Goal: Information Seeking & Learning: Check status

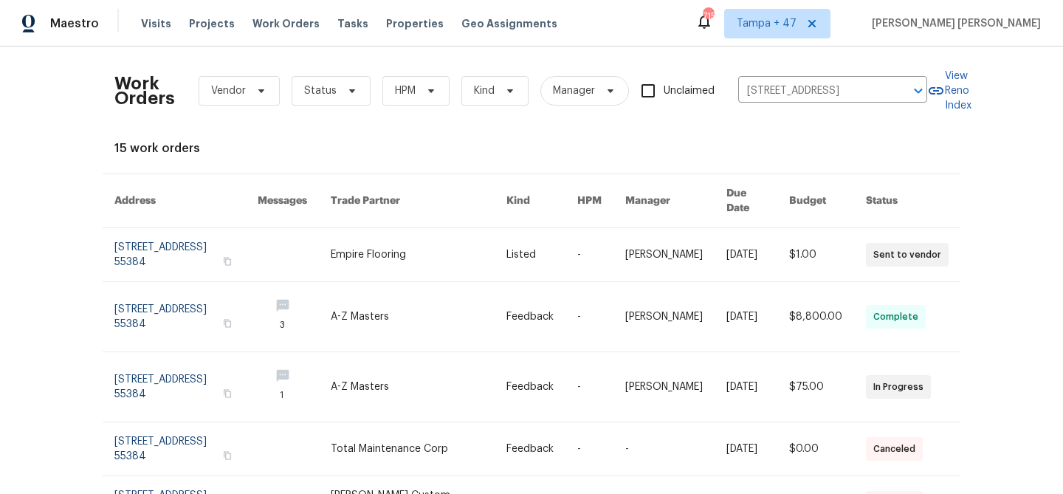
click at [729, 245] on link at bounding box center [757, 254] width 63 height 53
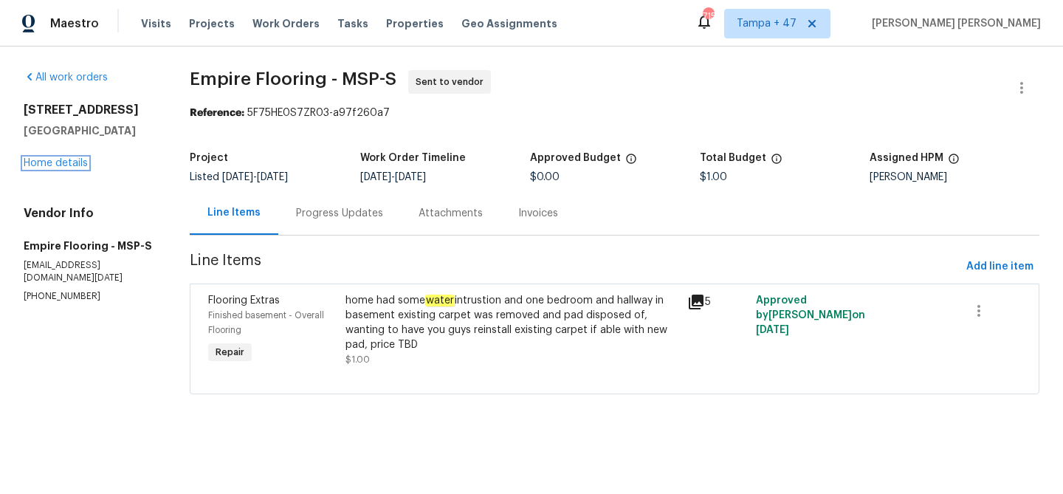
click at [68, 162] on link "Home details" at bounding box center [56, 163] width 64 height 10
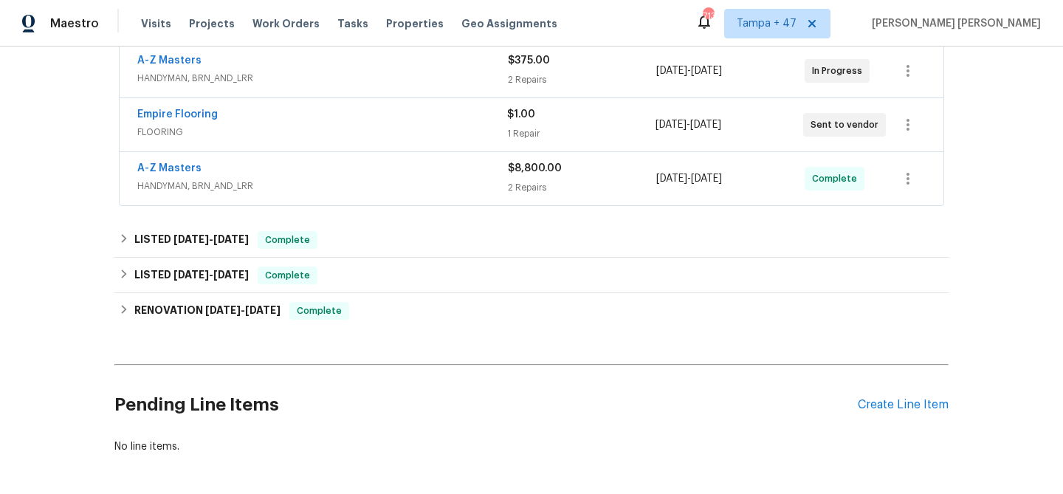
scroll to position [340, 0]
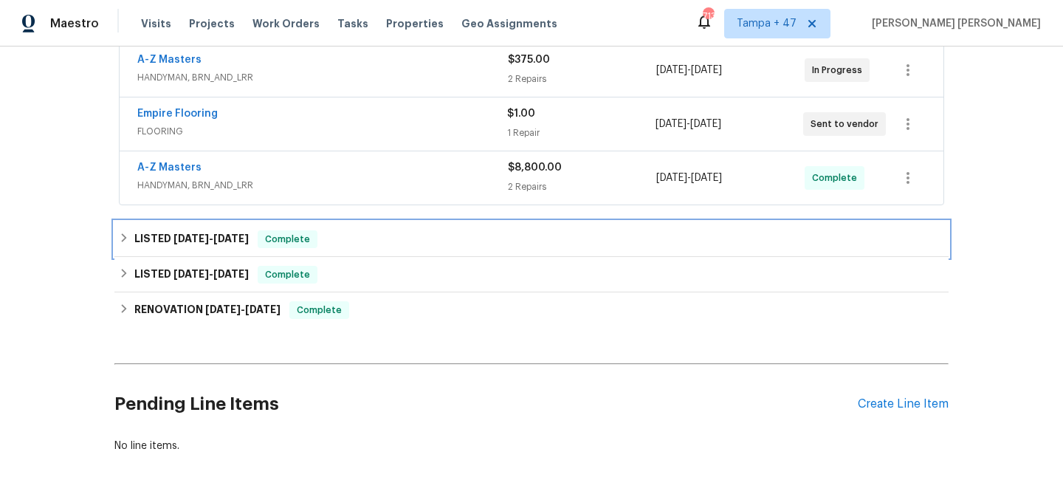
click at [274, 227] on div "LISTED [DATE] - [DATE] Complete" at bounding box center [531, 238] width 834 height 35
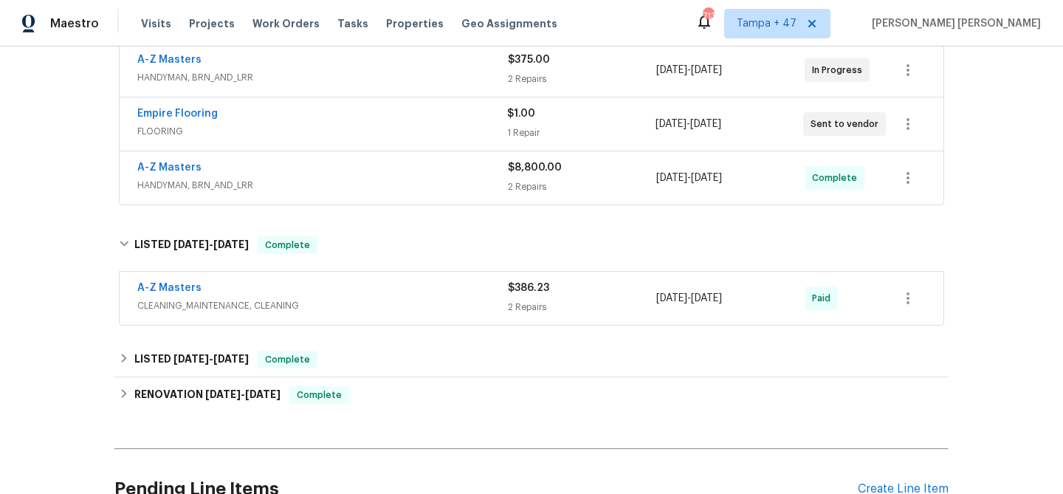
click at [365, 280] on div "A-Z Masters" at bounding box center [322, 289] width 371 height 18
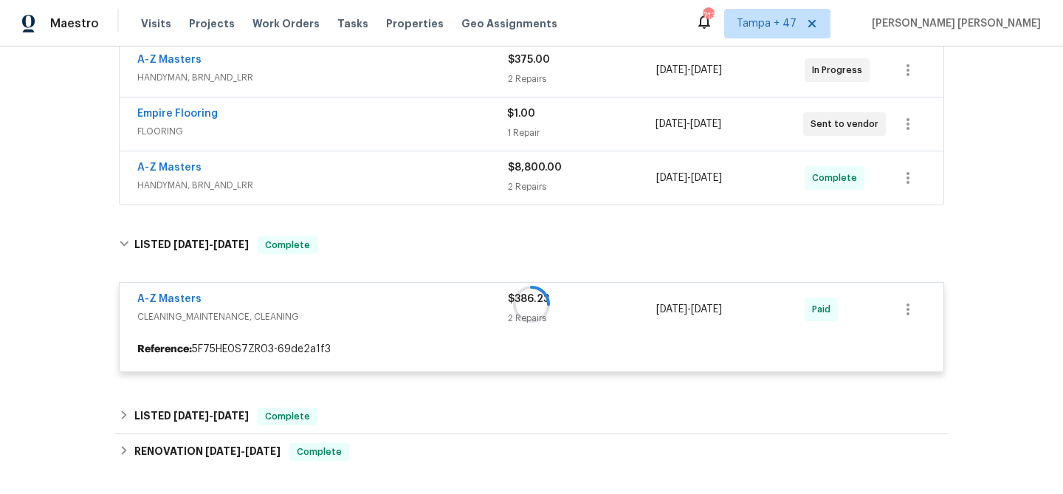
click at [439, 171] on div "A-Z Masters" at bounding box center [322, 169] width 371 height 18
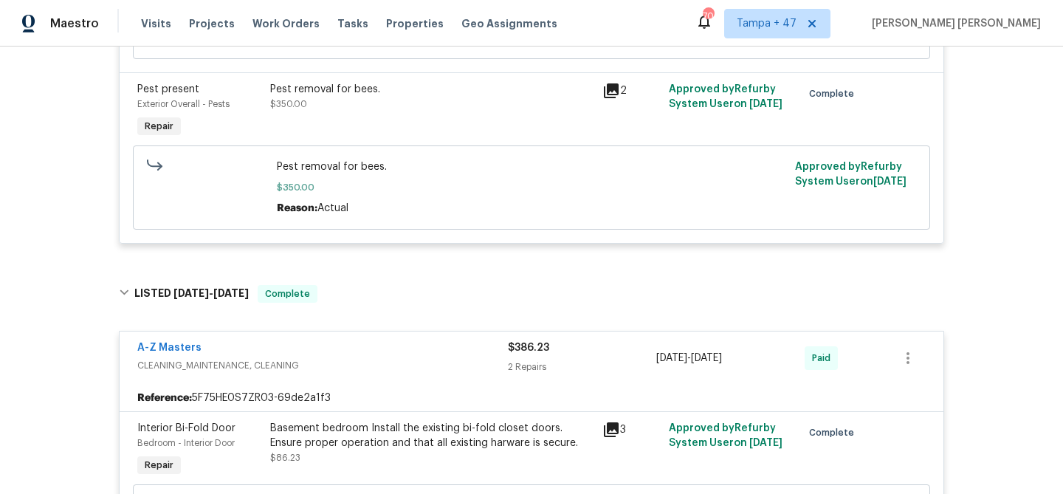
scroll to position [621, 0]
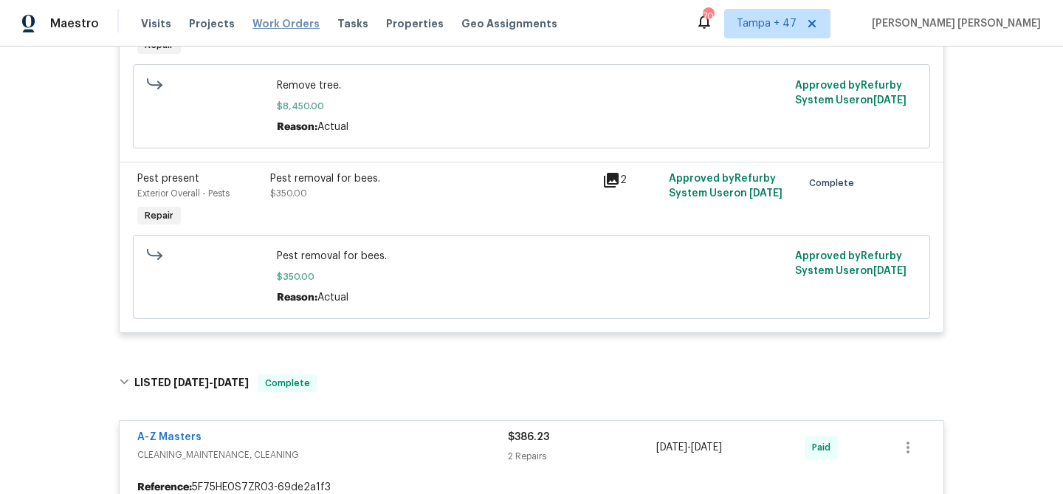
click at [274, 22] on span "Work Orders" at bounding box center [285, 23] width 67 height 15
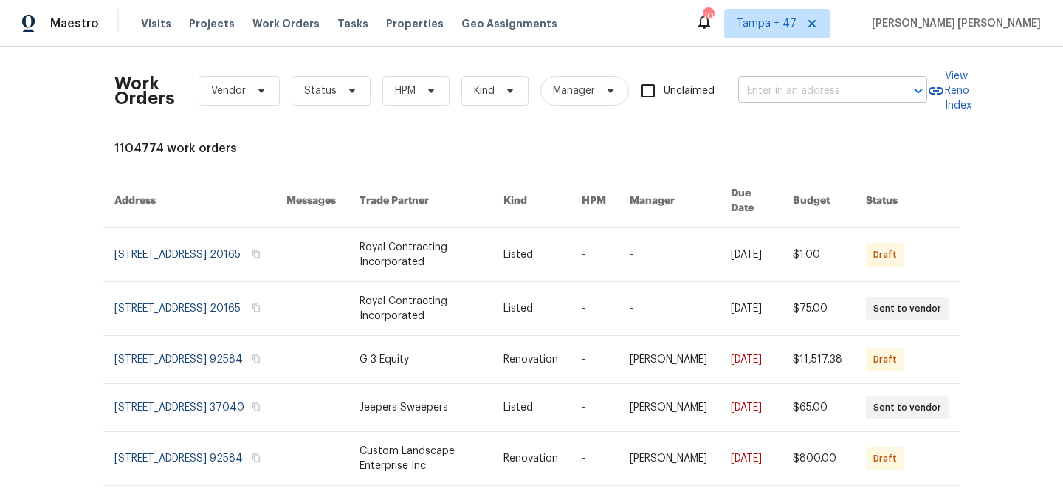
click at [776, 83] on input "text" at bounding box center [812, 91] width 148 height 23
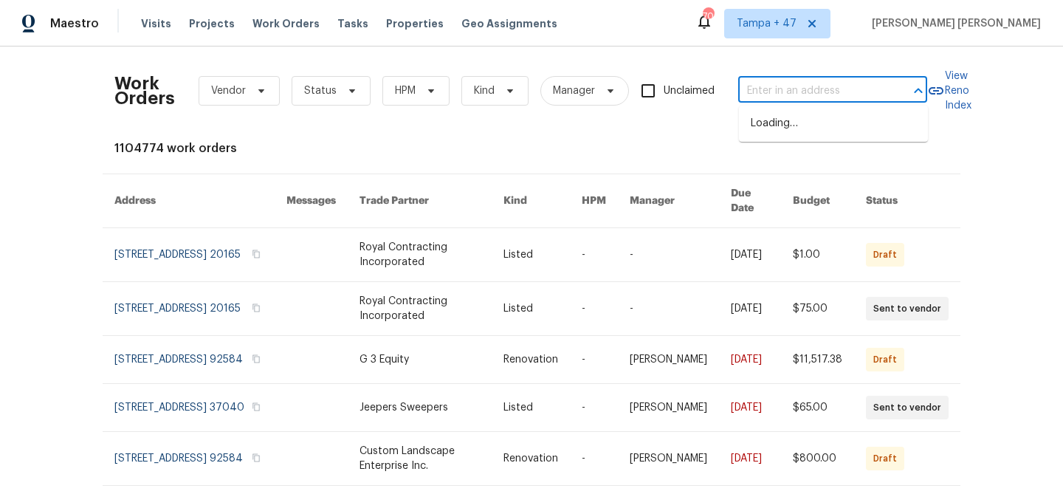
paste input "[STREET_ADDRESS][US_STATE]"
type input "[STREET_ADDRESS][US_STATE]"
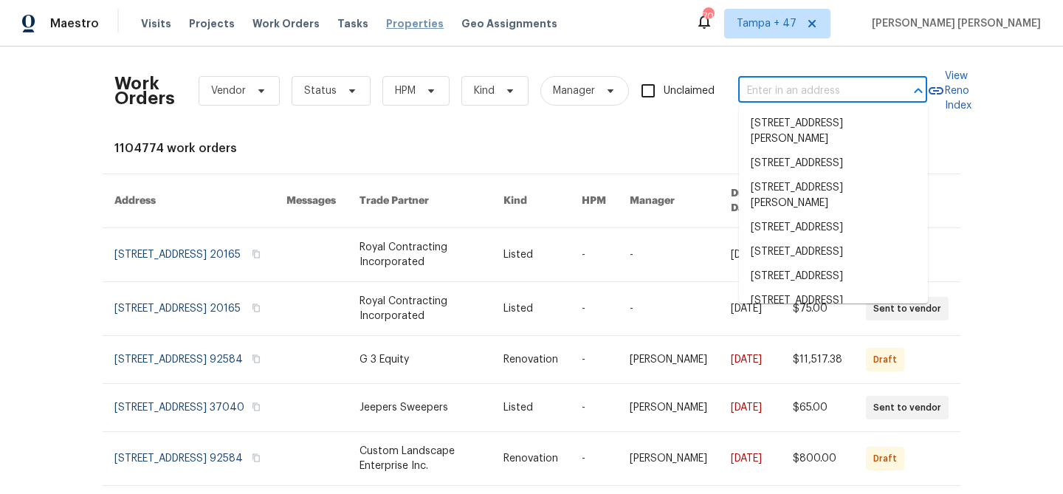
scroll to position [0, 0]
paste input "[STREET_ADDRESS][US_STATE]"
type input "[STREET_ADDRESS][US_STATE]"
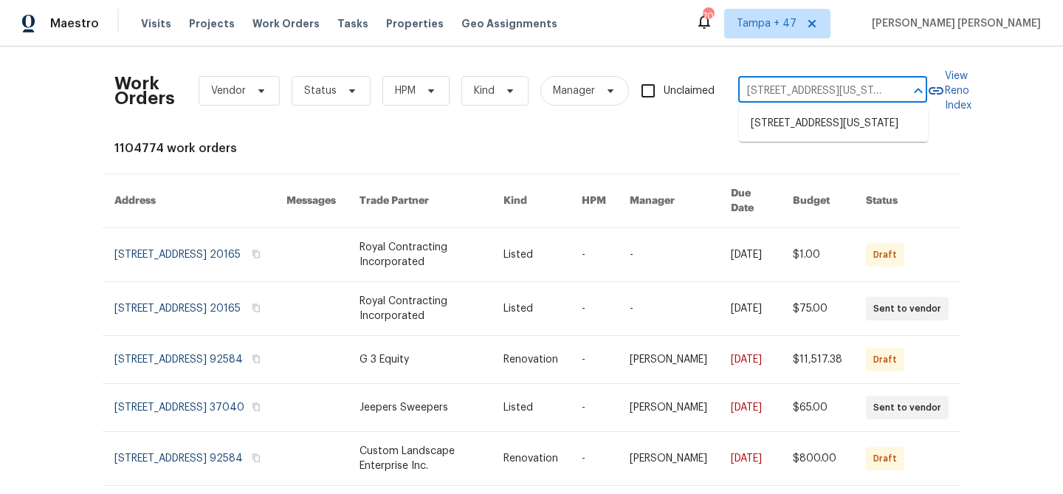
scroll to position [0, 78]
click at [822, 131] on li "[STREET_ADDRESS][US_STATE]" at bounding box center [833, 123] width 189 height 24
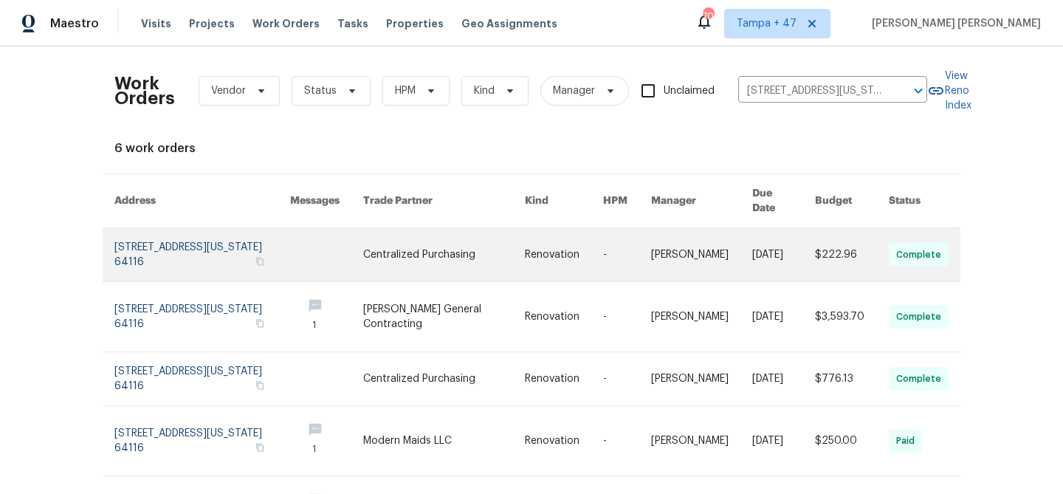
click at [762, 249] on link at bounding box center [783, 254] width 63 height 53
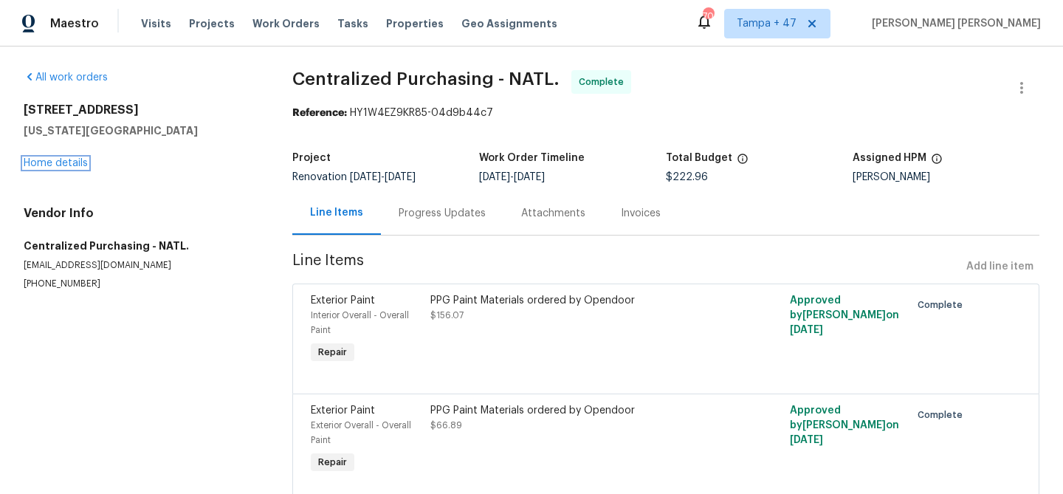
click at [69, 165] on link "Home details" at bounding box center [56, 163] width 64 height 10
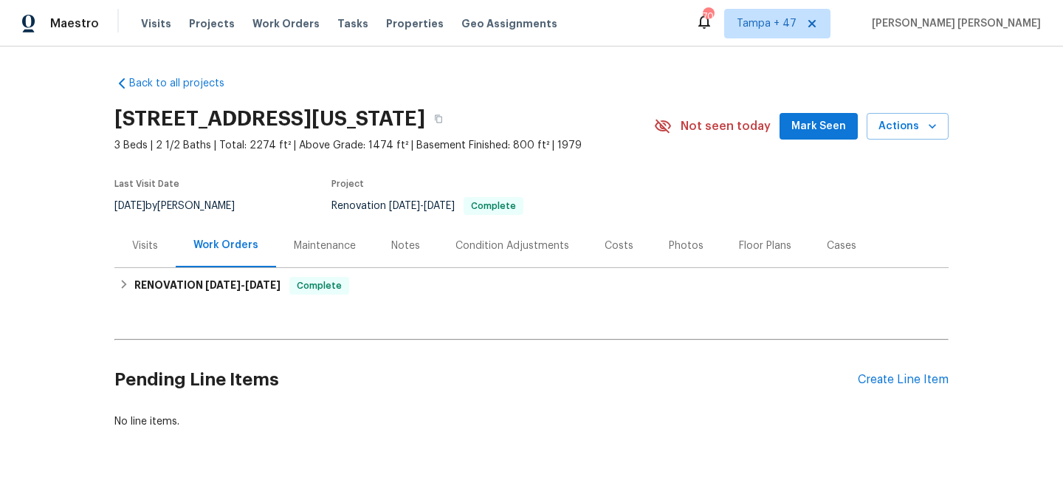
click at [147, 244] on div "Visits" at bounding box center [145, 245] width 26 height 15
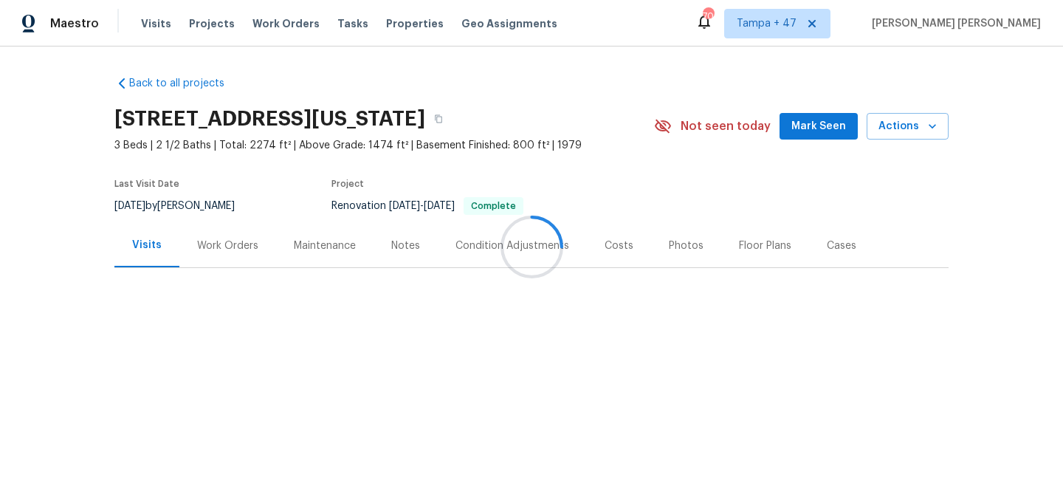
click at [147, 244] on div at bounding box center [531, 247] width 1063 height 494
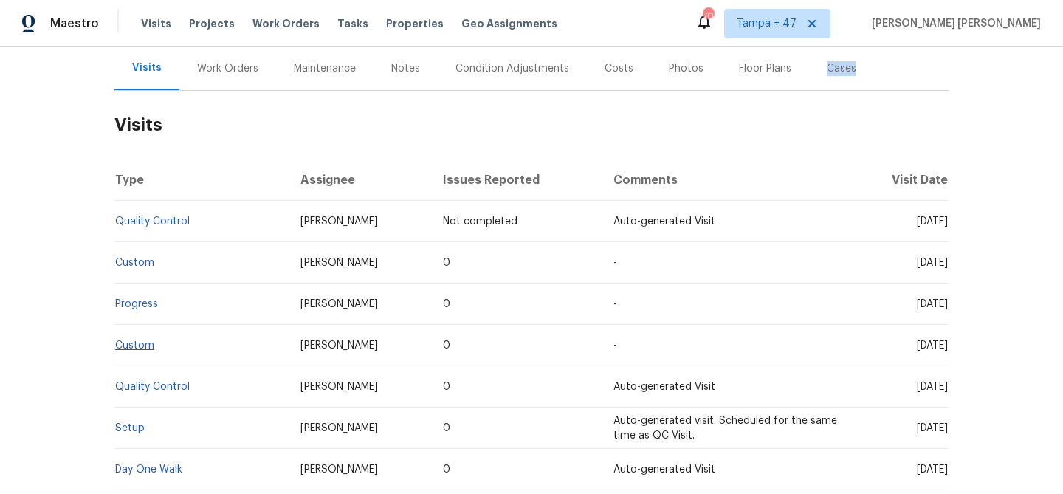
scroll to position [207, 0]
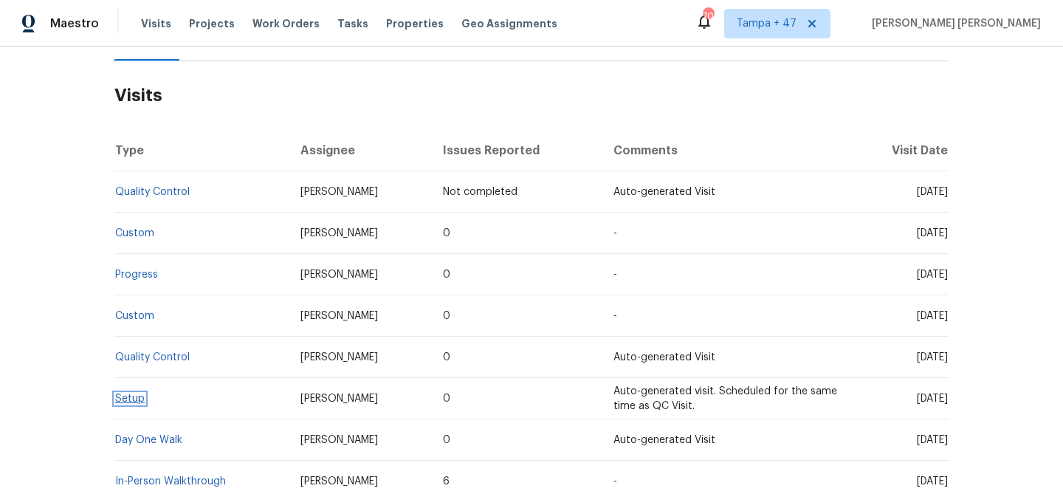
click at [131, 397] on link "Setup" at bounding box center [130, 398] width 30 height 10
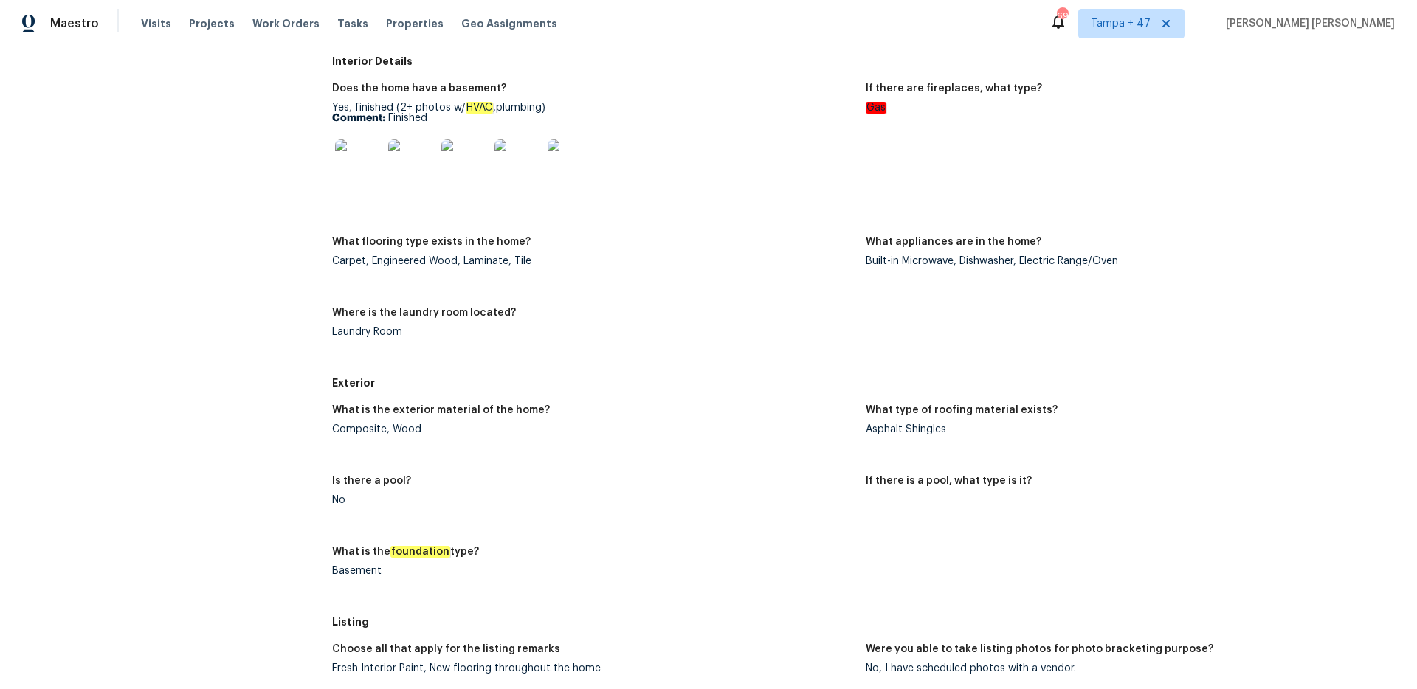
scroll to position [58, 0]
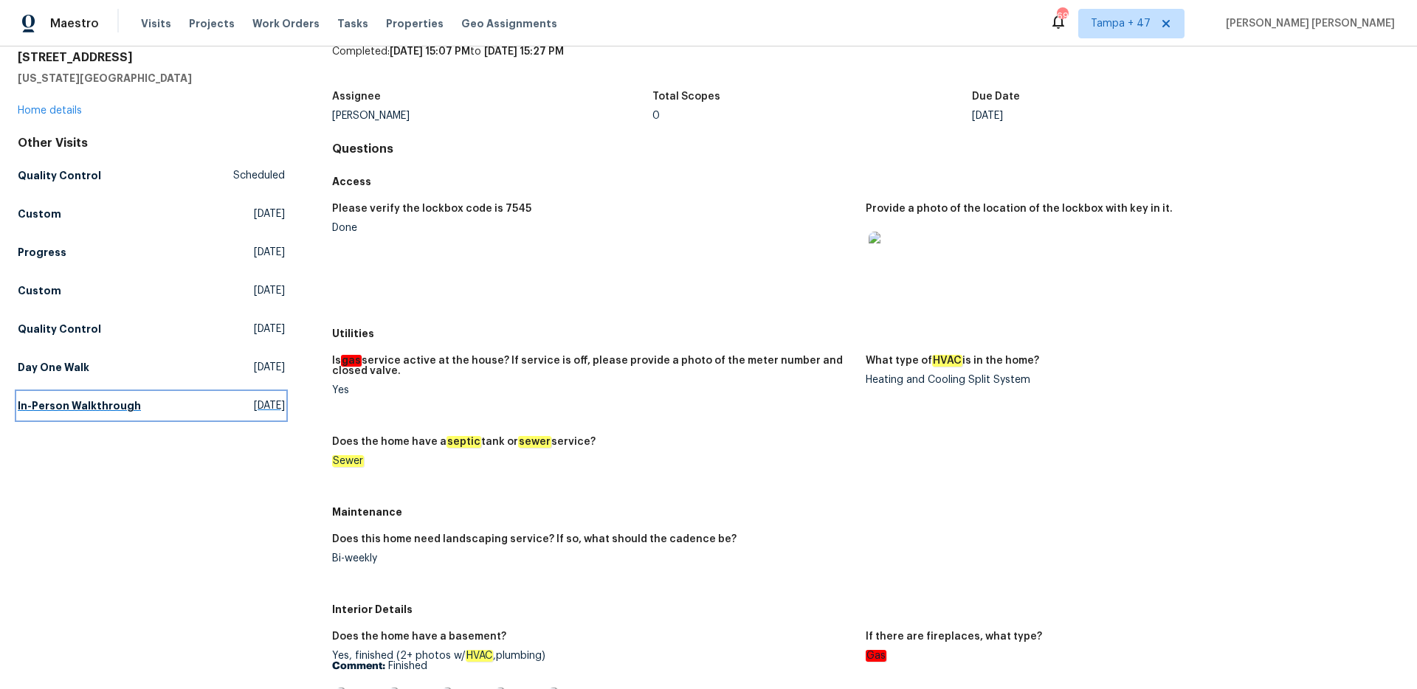
click at [129, 399] on h5 "In-Person Walkthrough" at bounding box center [79, 406] width 123 height 15
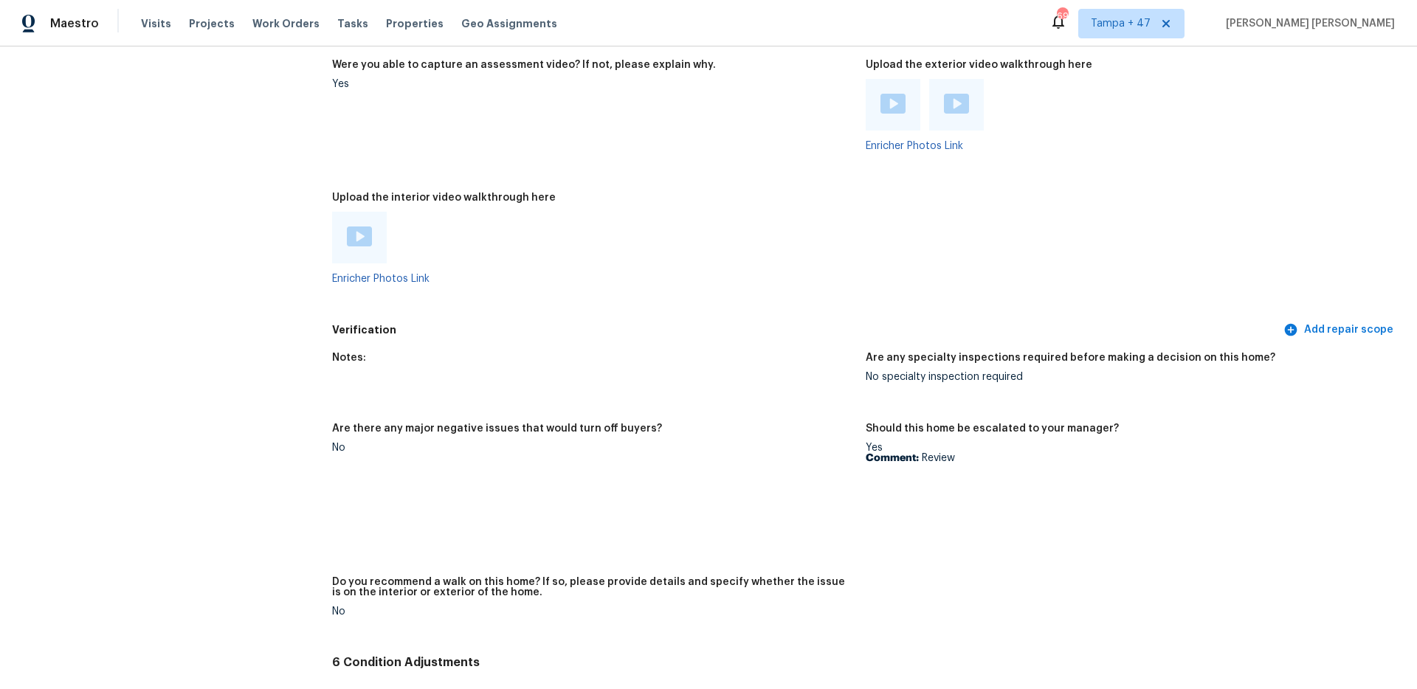
scroll to position [3472, 0]
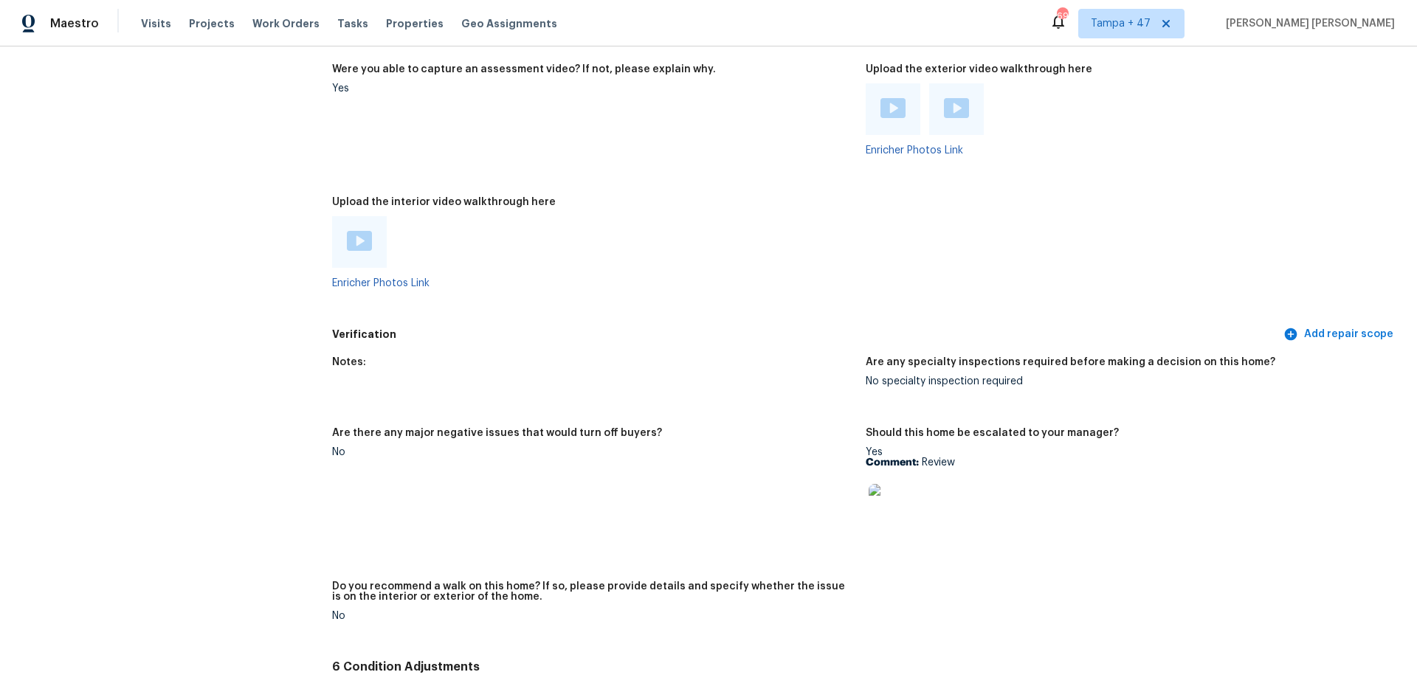
click at [658, 458] on figure "Are there any major negative issues that would turn off buyers? No" at bounding box center [599, 496] width 534 height 136
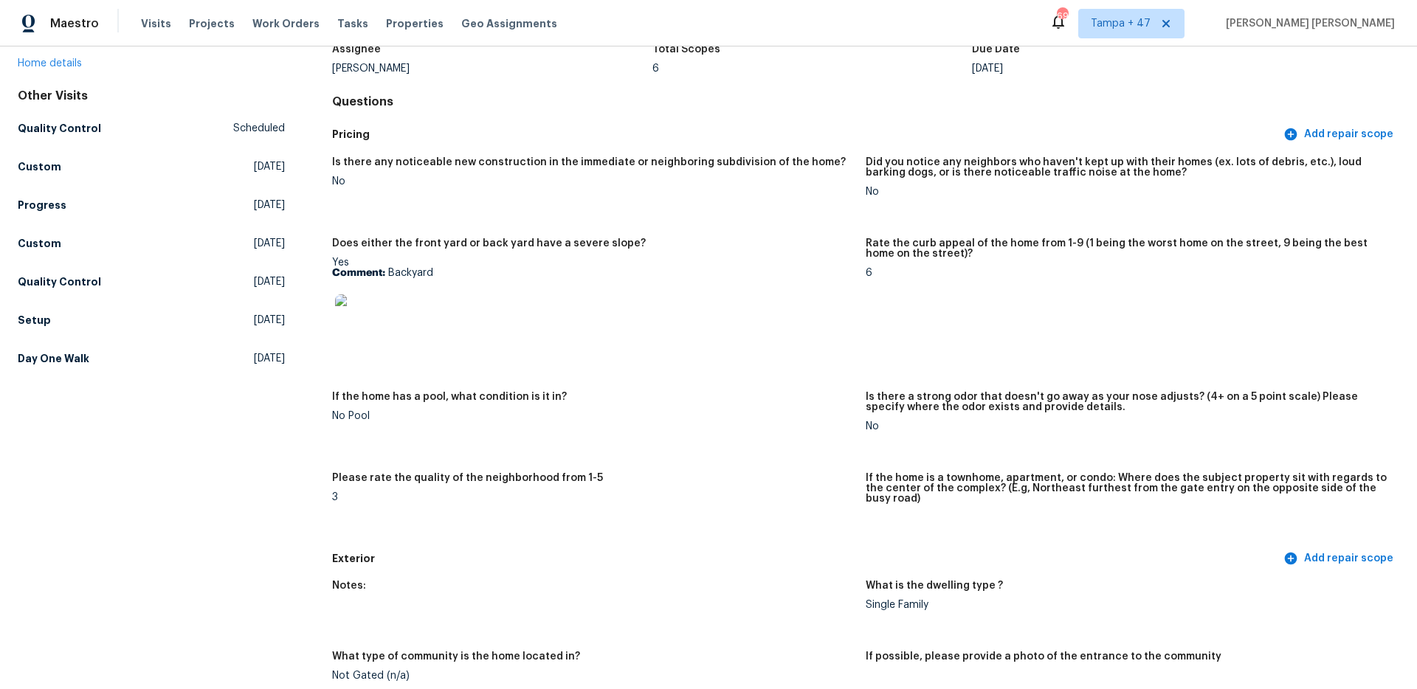
scroll to position [0, 0]
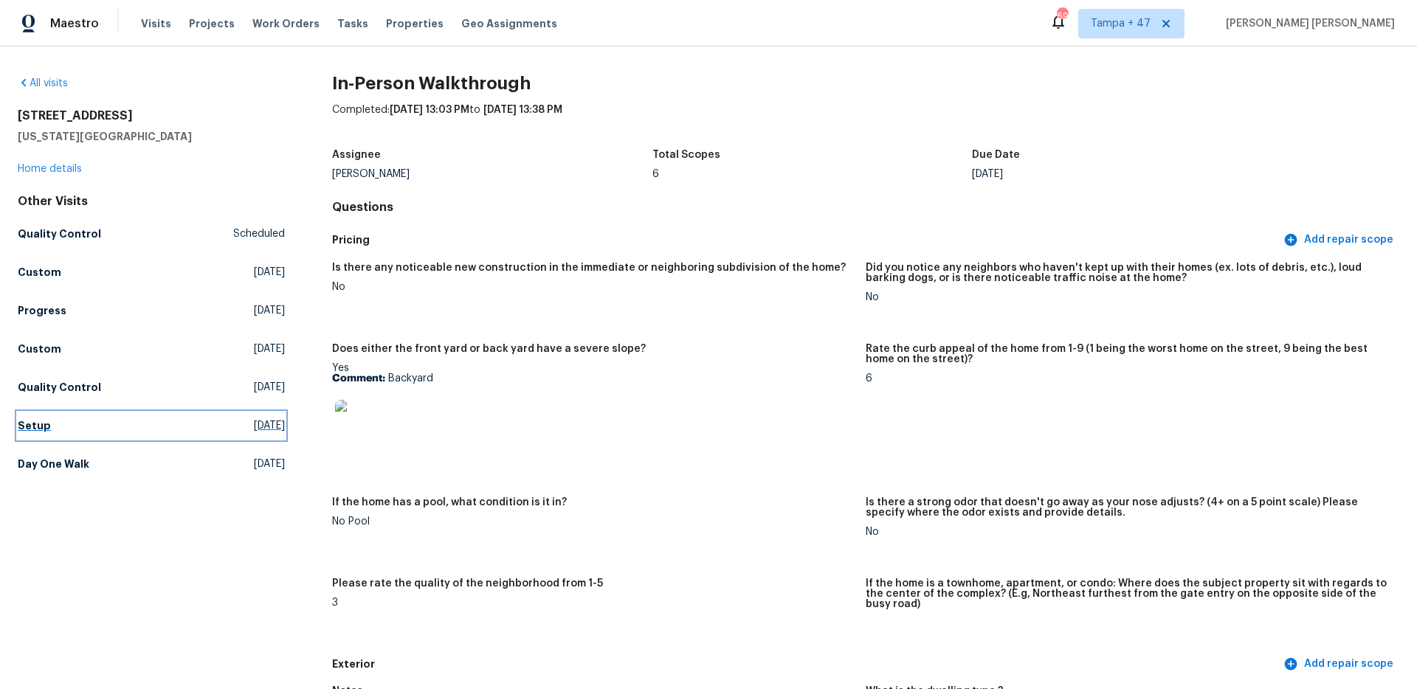
click at [42, 424] on h5 "Setup" at bounding box center [34, 425] width 33 height 15
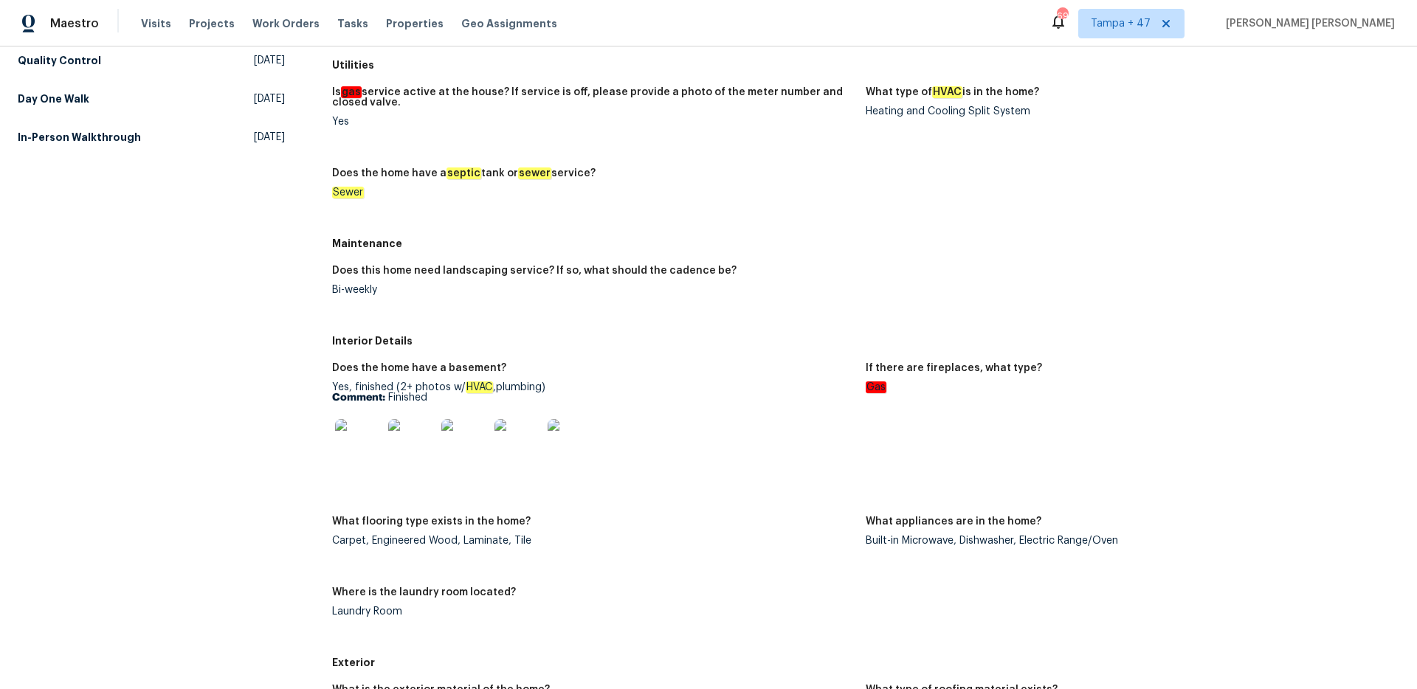
scroll to position [335, 0]
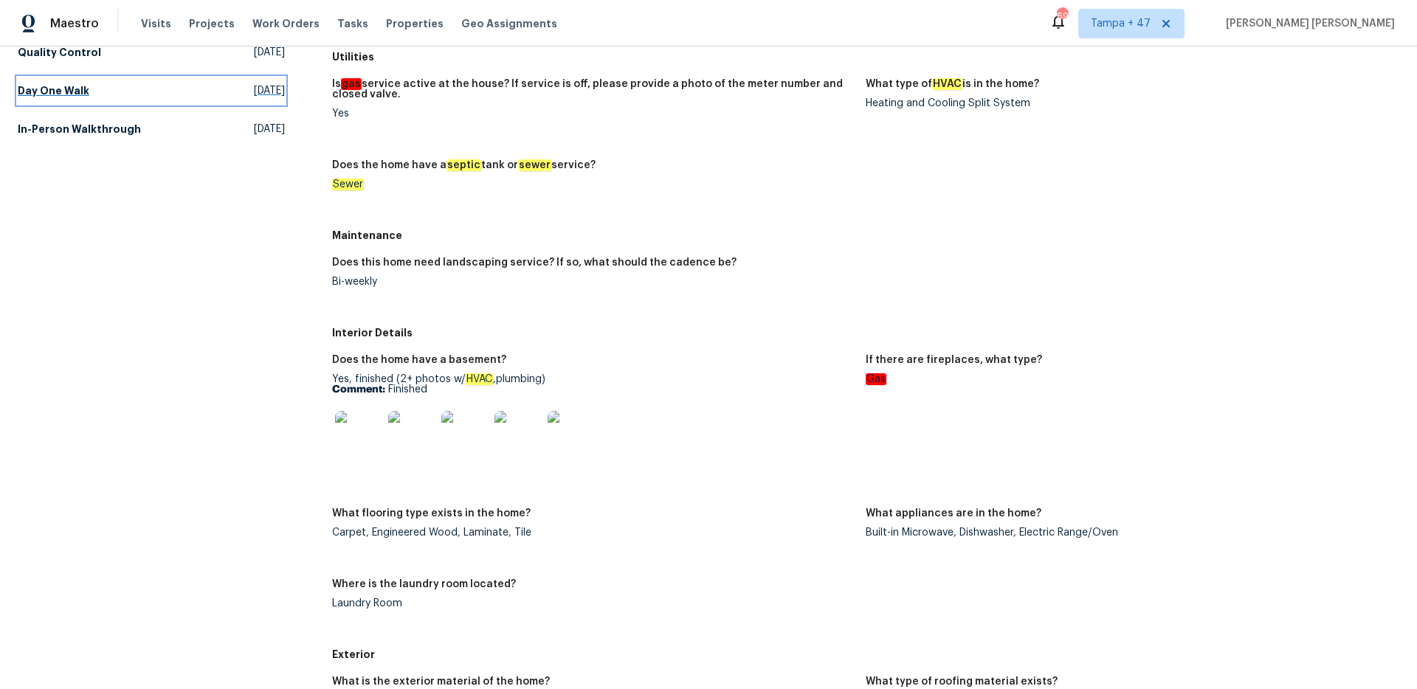
click at [41, 77] on link "Day One Walk [DATE]" at bounding box center [151, 90] width 267 height 27
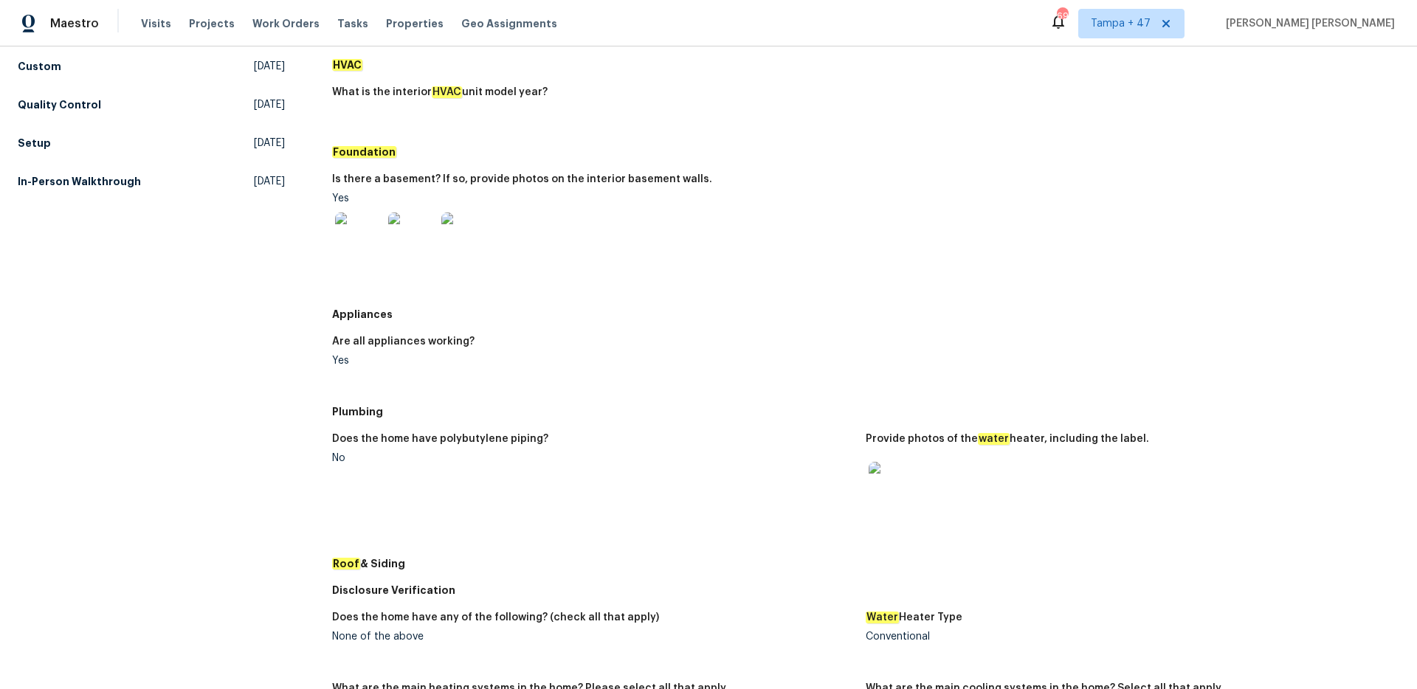
scroll to position [278, 0]
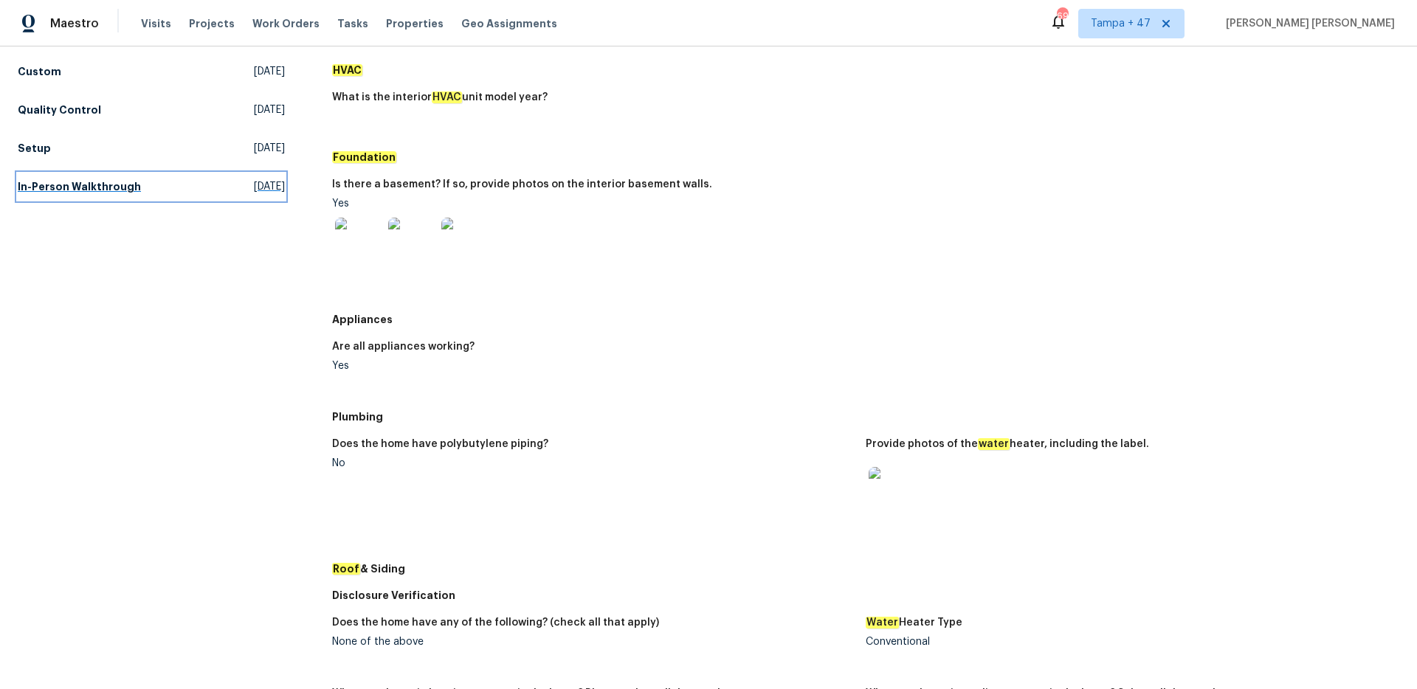
click at [111, 189] on h5 "In-Person Walkthrough" at bounding box center [79, 186] width 123 height 15
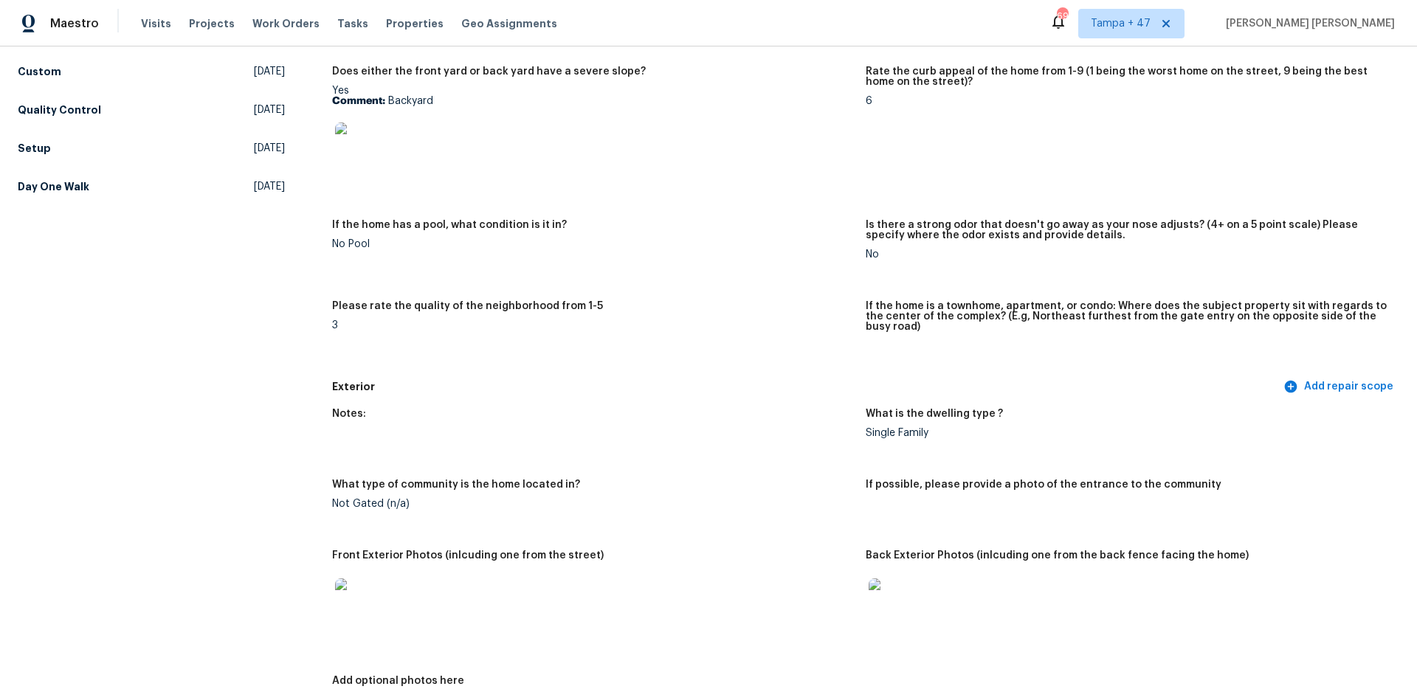
click at [724, 410] on div "Notes:" at bounding box center [593, 418] width 522 height 19
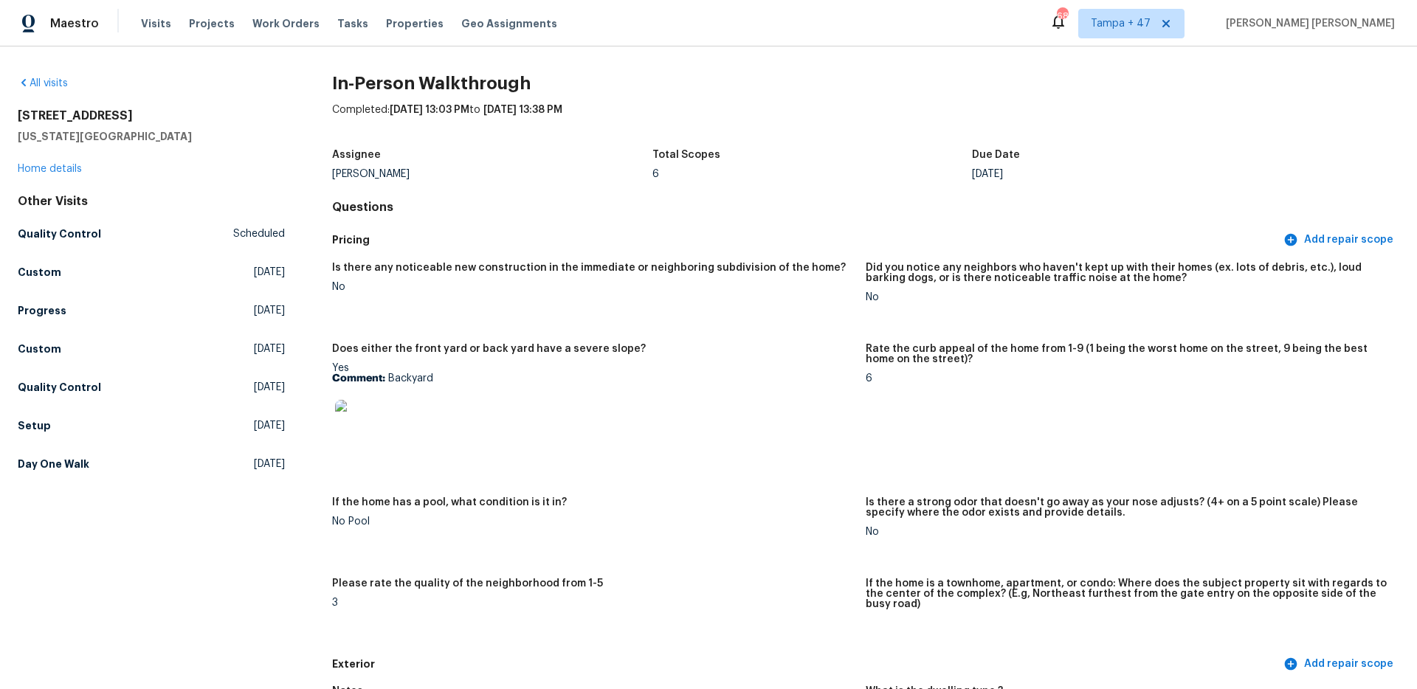
click at [50, 430] on link "Setup [DATE]" at bounding box center [151, 426] width 267 height 27
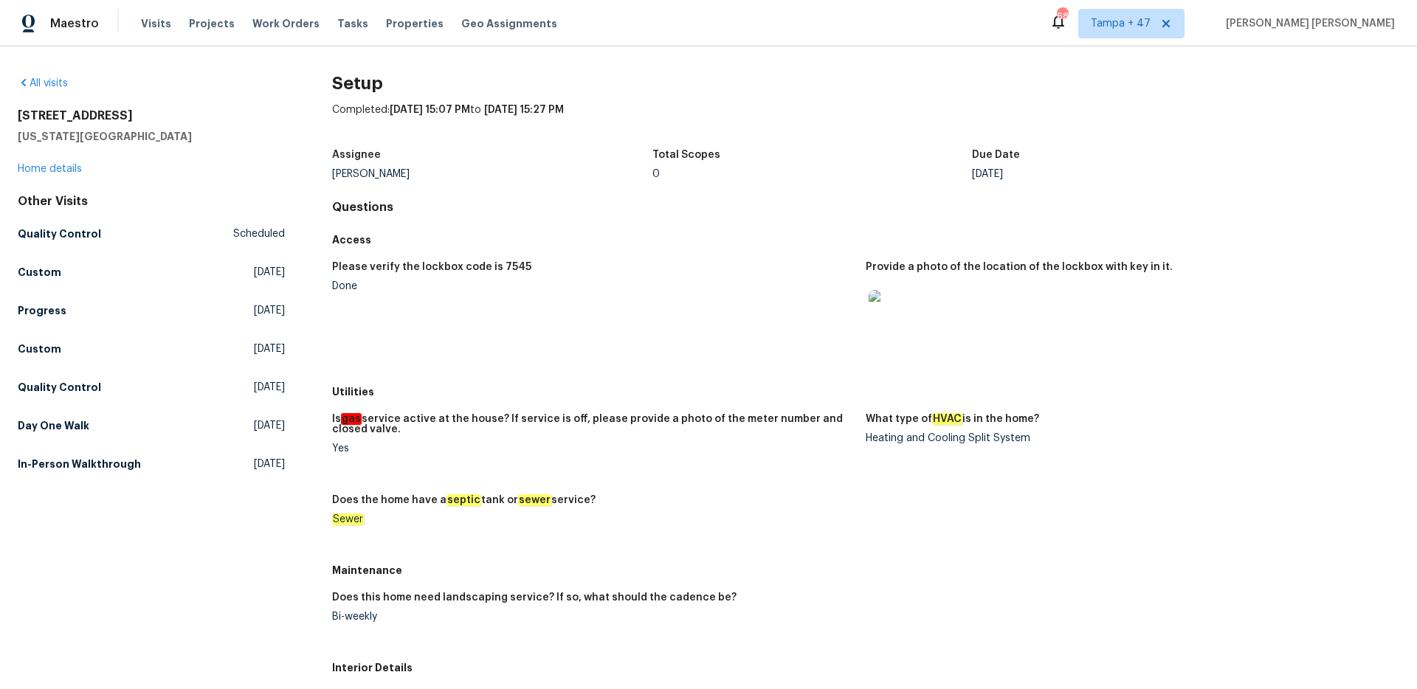
click at [537, 399] on div "Utilities" at bounding box center [865, 392] width 1067 height 27
click at [41, 432] on h5 "Day One Walk" at bounding box center [54, 425] width 72 height 15
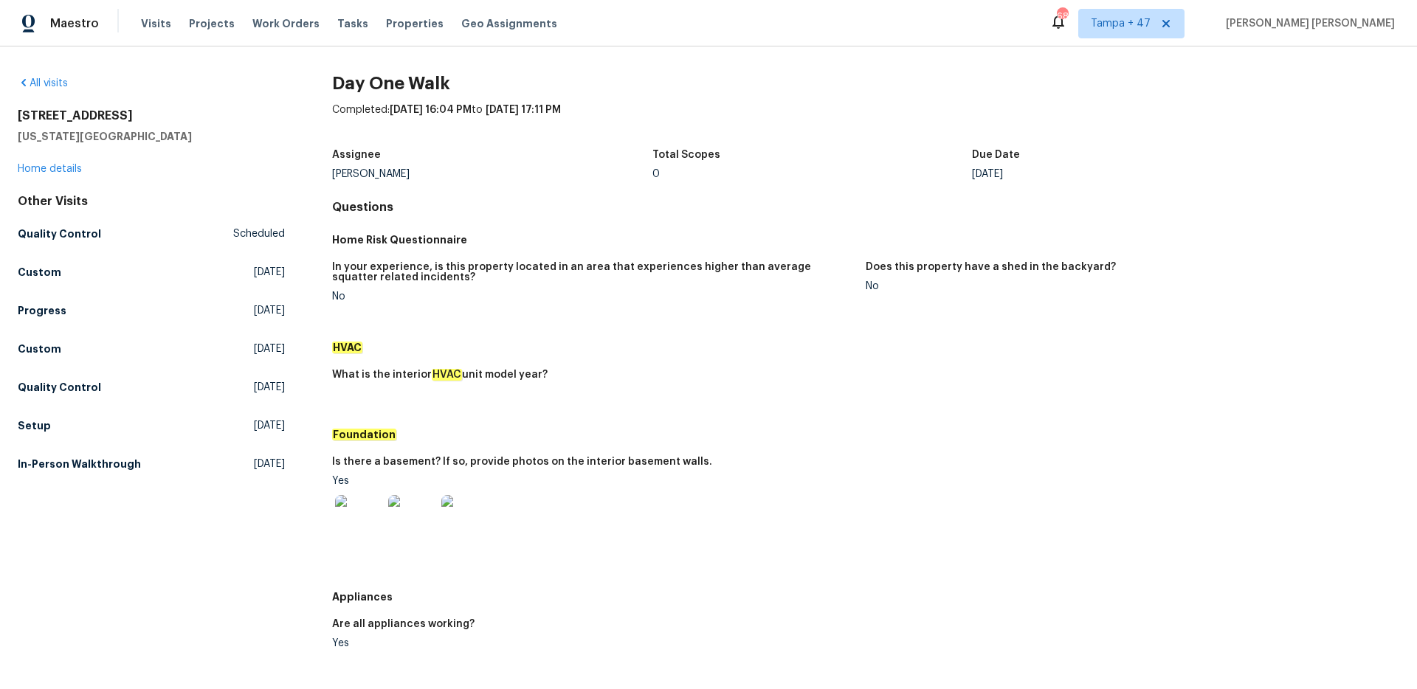
click at [93, 474] on link "In-Person Walkthrough [DATE]" at bounding box center [151, 464] width 267 height 27
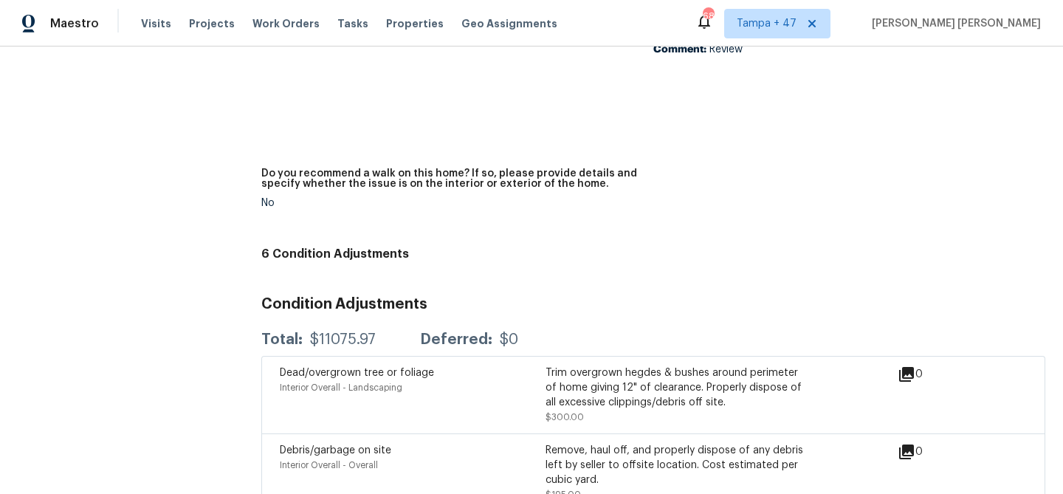
scroll to position [3958, 0]
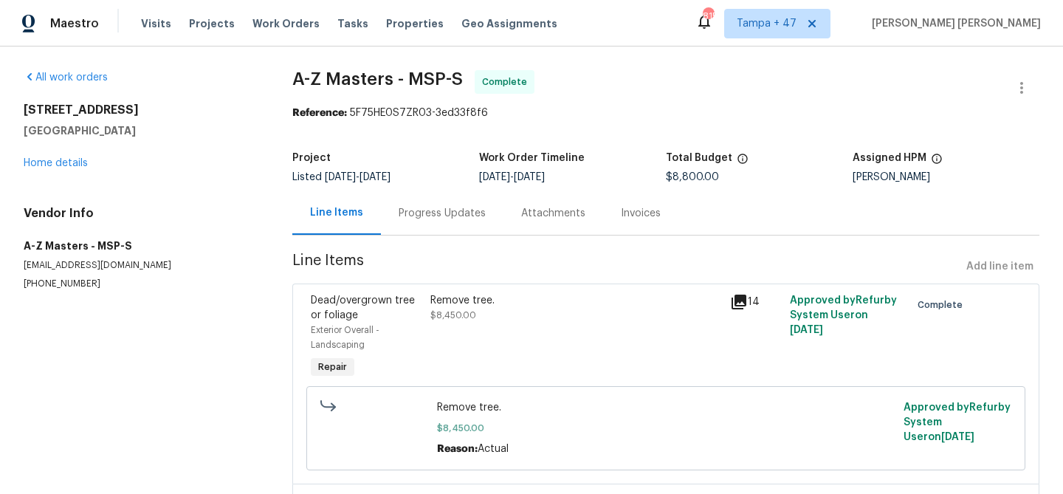
click at [449, 230] on div "Progress Updates" at bounding box center [442, 213] width 123 height 44
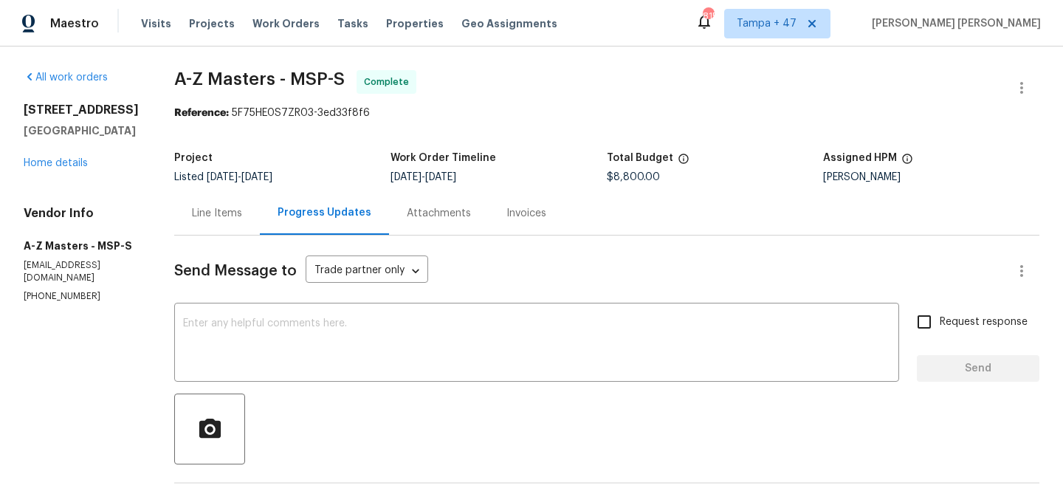
click at [232, 220] on div "Line Items" at bounding box center [217, 213] width 50 height 15
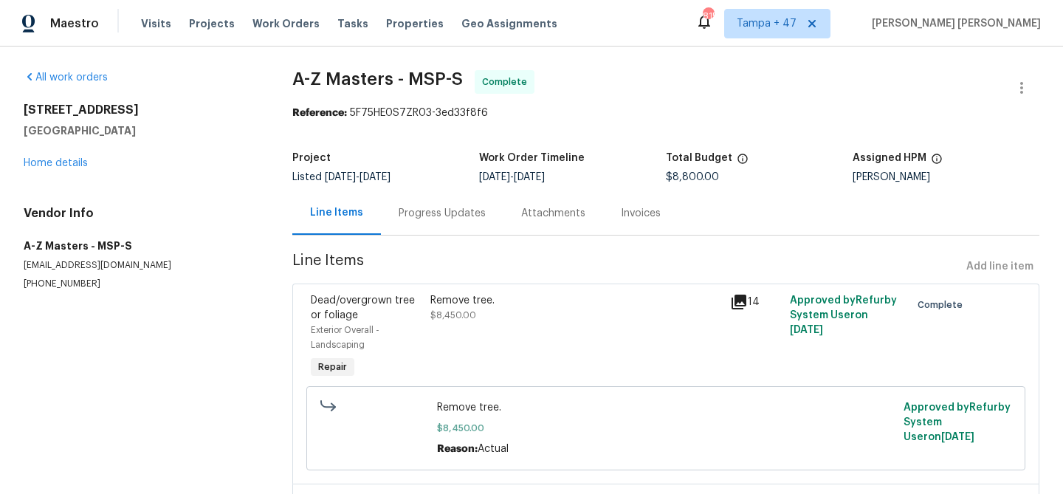
scroll to position [204, 0]
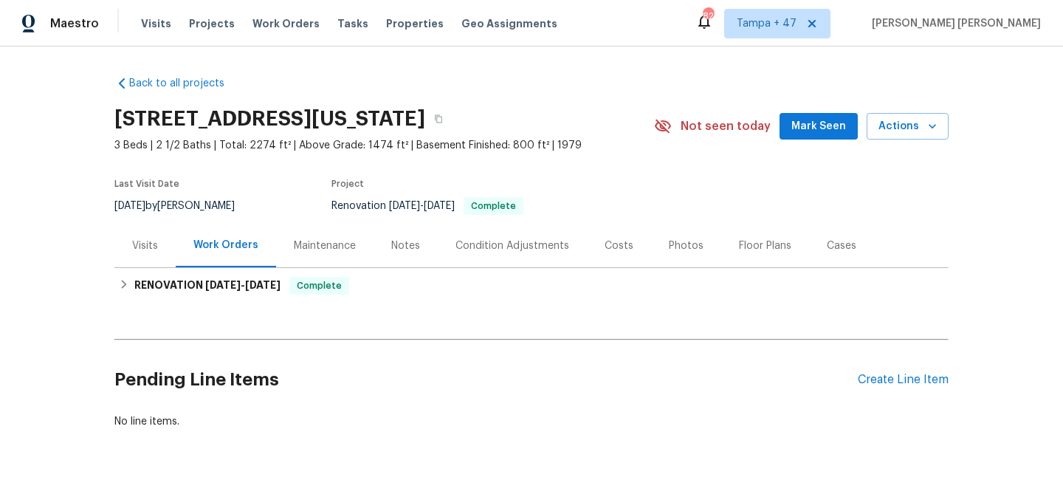
scroll to position [35, 0]
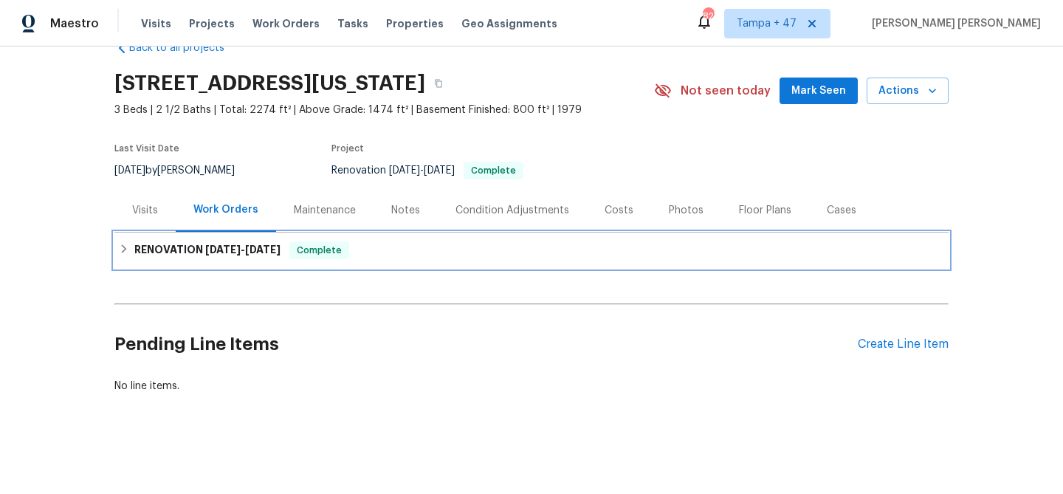
click at [354, 255] on div "RENOVATION [DATE] - [DATE] Complete" at bounding box center [531, 250] width 825 height 18
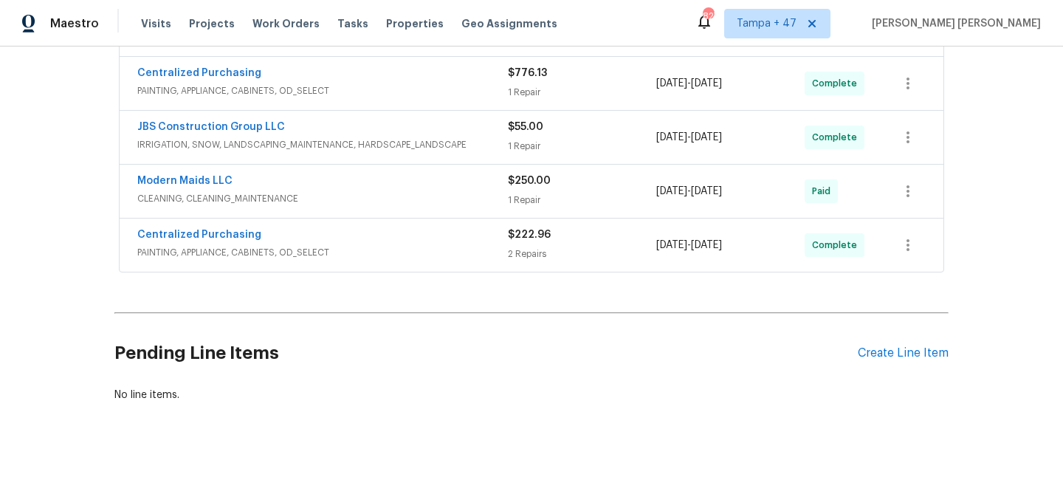
scroll to position [390, 0]
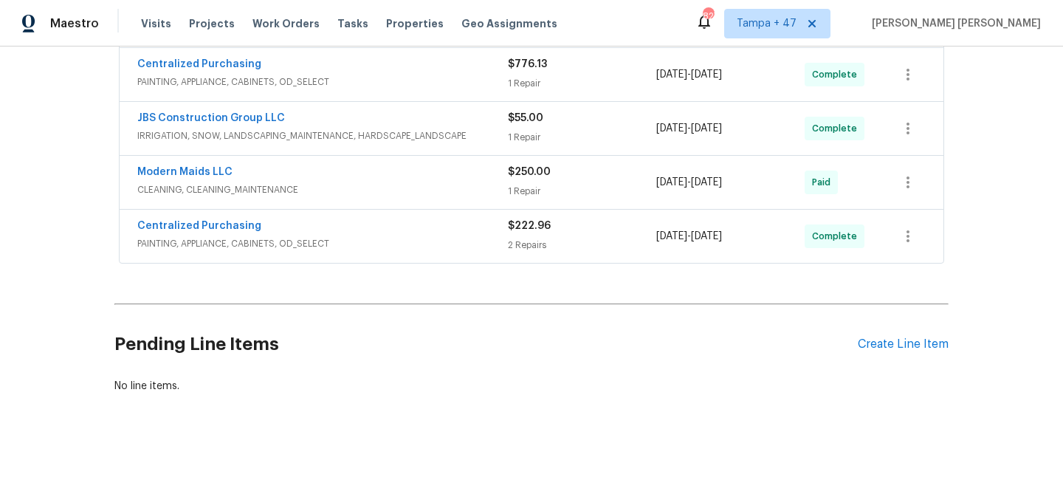
click at [463, 238] on span "PAINTING, APPLIANCE, CABINETS, OD_SELECT" at bounding box center [322, 243] width 371 height 15
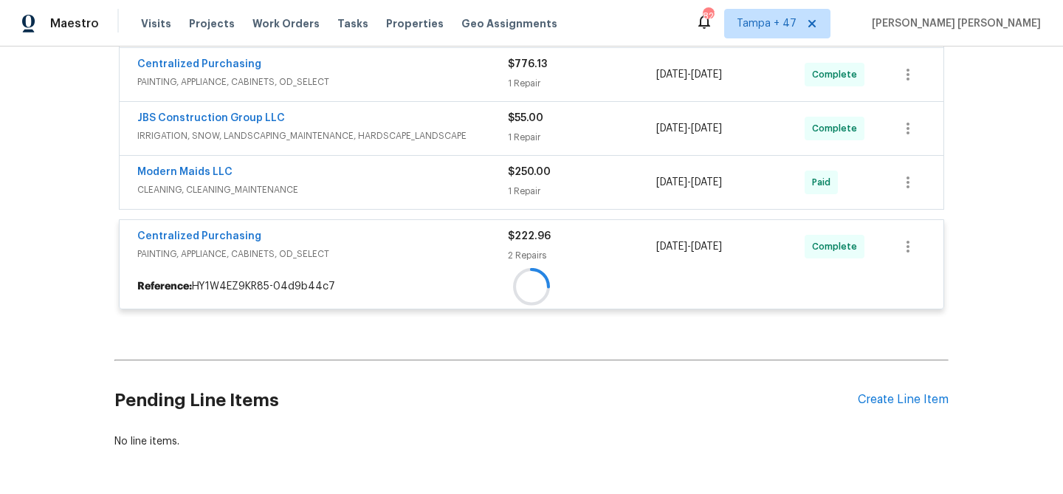
scroll to position [363, 0]
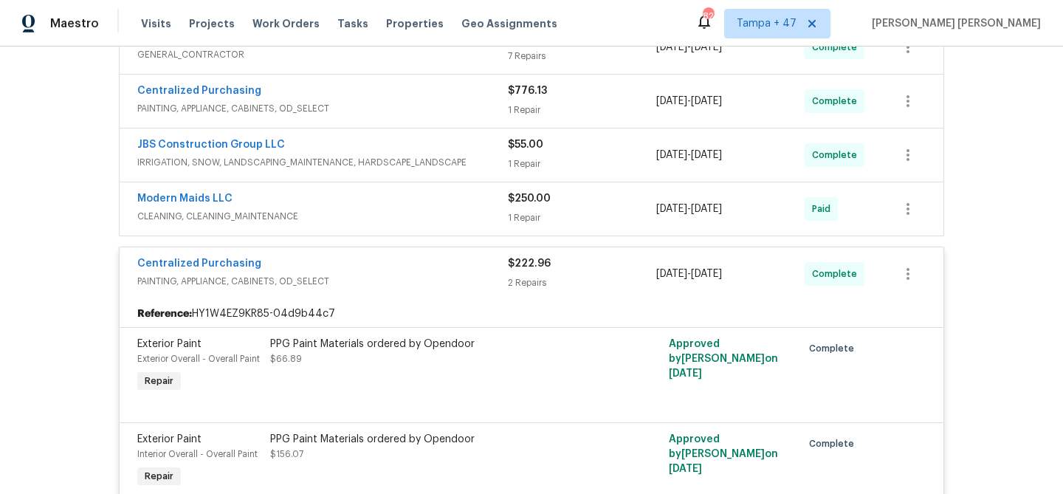
click at [484, 210] on span "CLEANING, CLEANING_MAINTENANCE" at bounding box center [322, 216] width 371 height 15
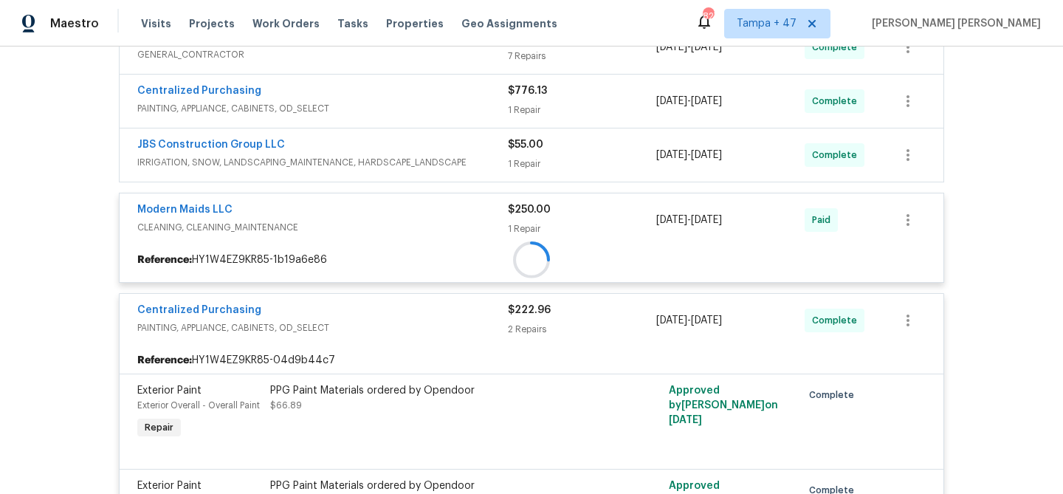
scroll to position [314, 0]
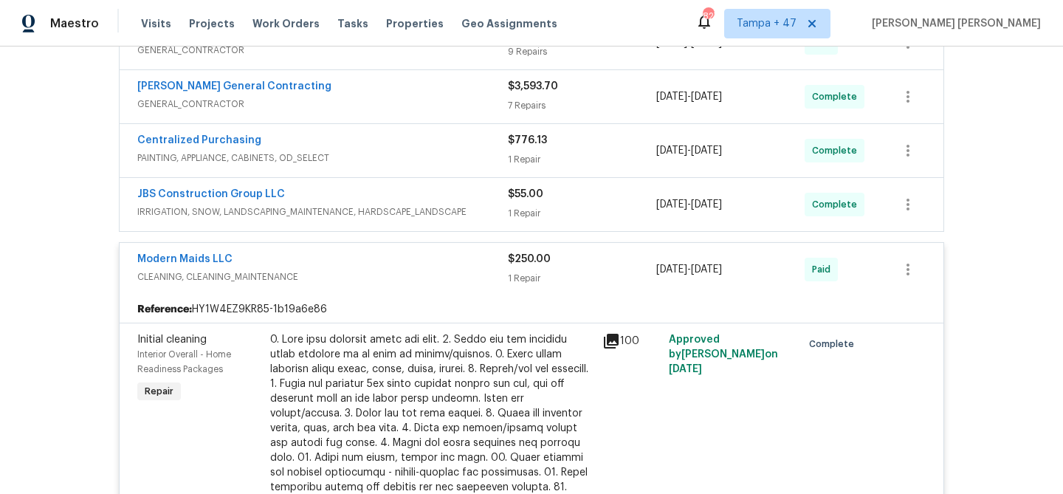
click at [495, 208] on span "IRRIGATION, SNOW, LANDSCAPING_MAINTENANCE, HARDSCAPE_LANDSCAPE" at bounding box center [322, 211] width 371 height 15
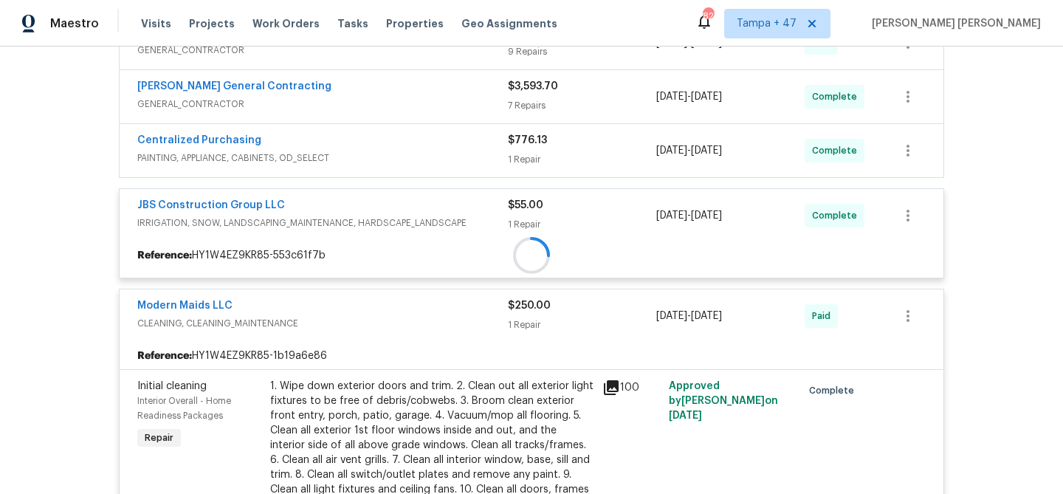
scroll to position [303, 0]
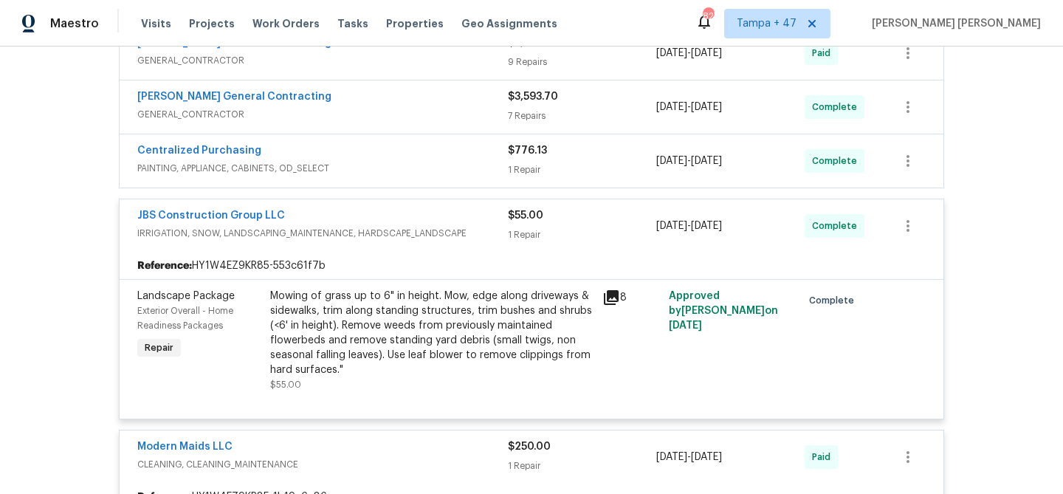
click at [498, 157] on div "Centralized Purchasing" at bounding box center [322, 152] width 371 height 18
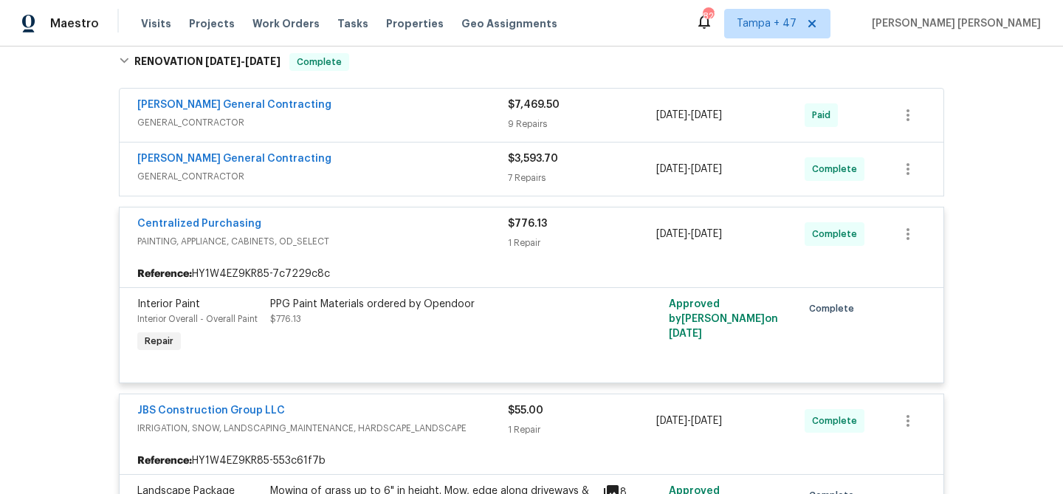
click at [492, 167] on div "Nicholson General Contracting" at bounding box center [322, 160] width 371 height 18
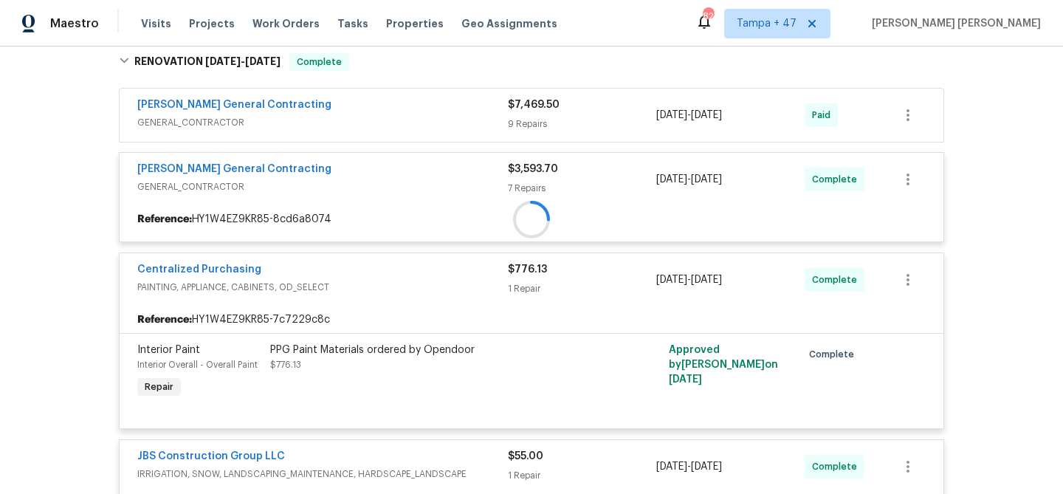
scroll to position [230, 0]
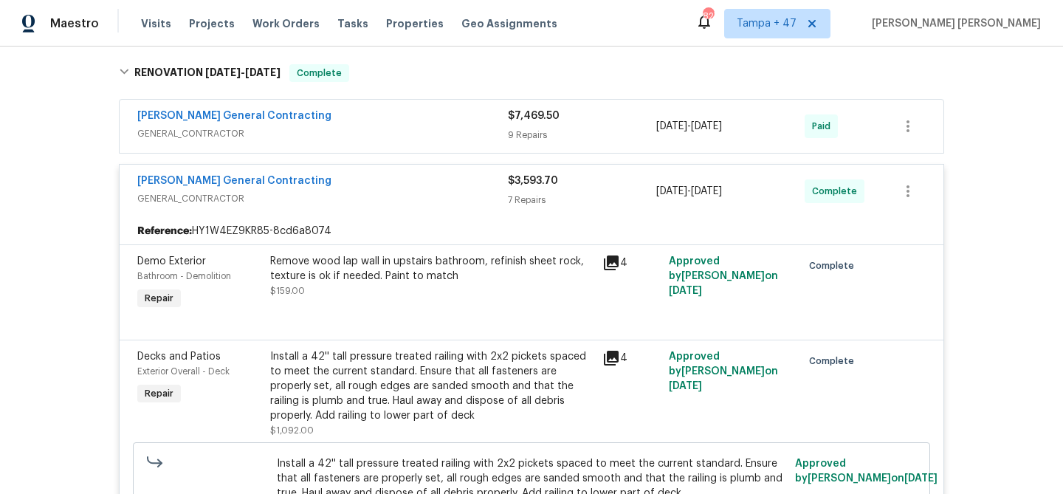
click at [479, 120] on div "Nicholson General Contracting" at bounding box center [322, 117] width 371 height 18
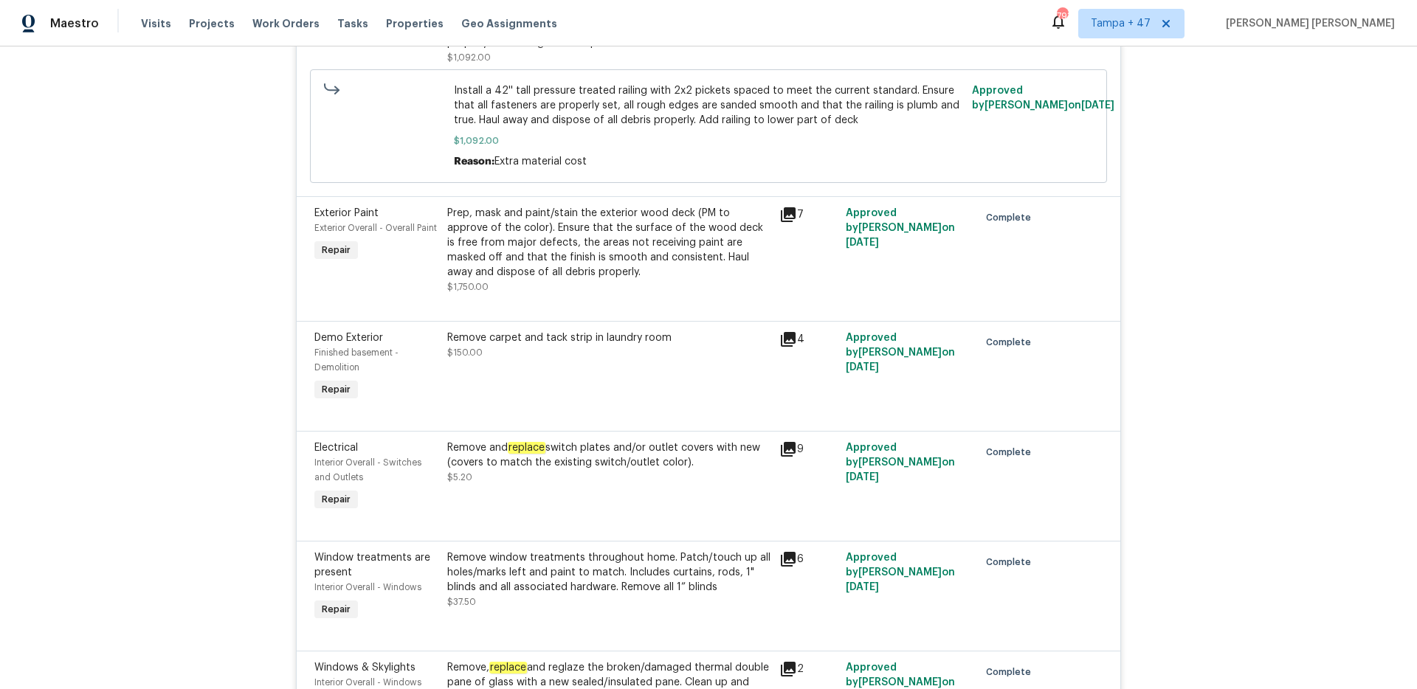
scroll to position [1916, 0]
